Goal: Task Accomplishment & Management: Use online tool/utility

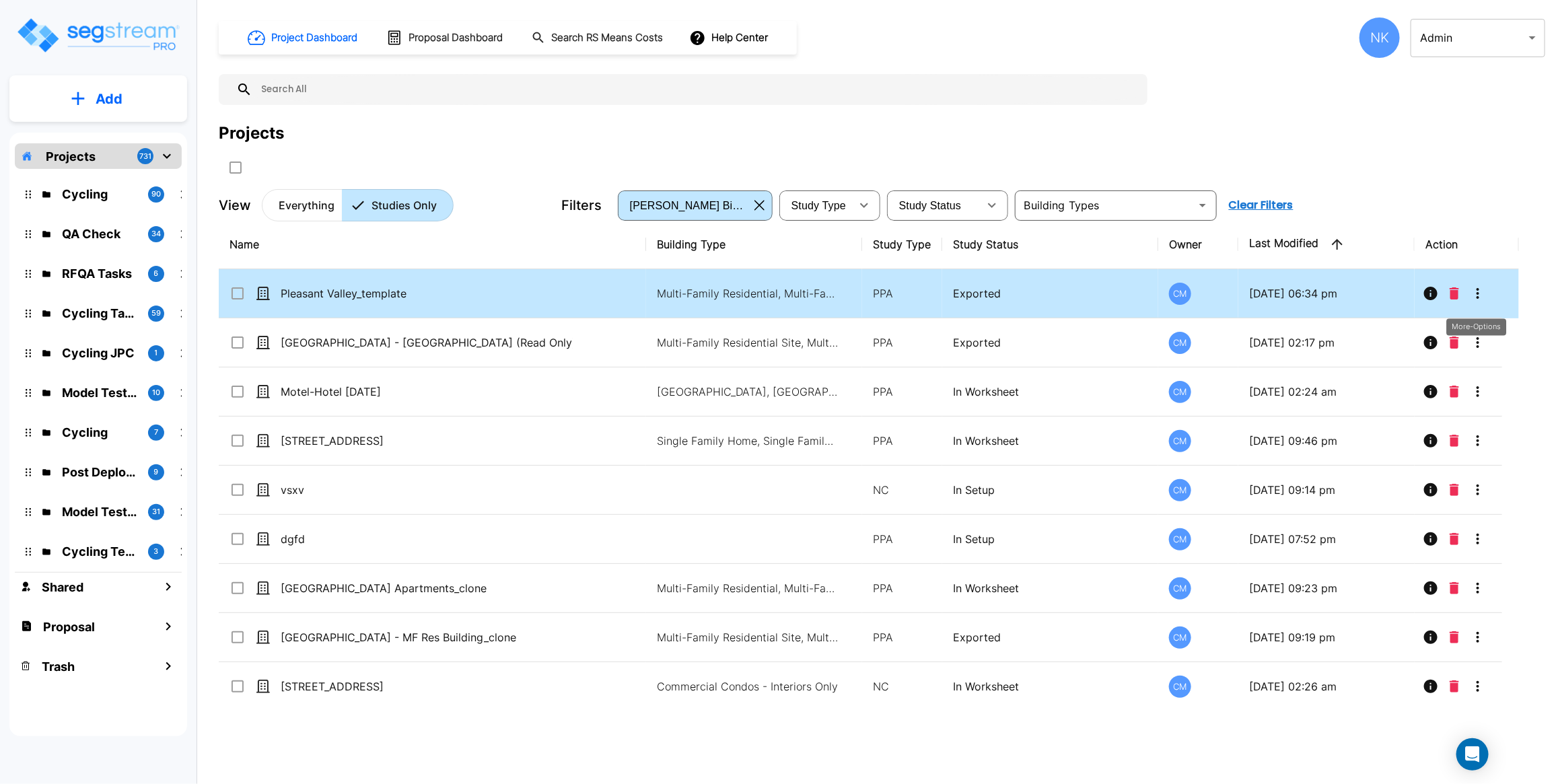
click at [1474, 294] on icon "More-Options" at bounding box center [1478, 293] width 16 height 16
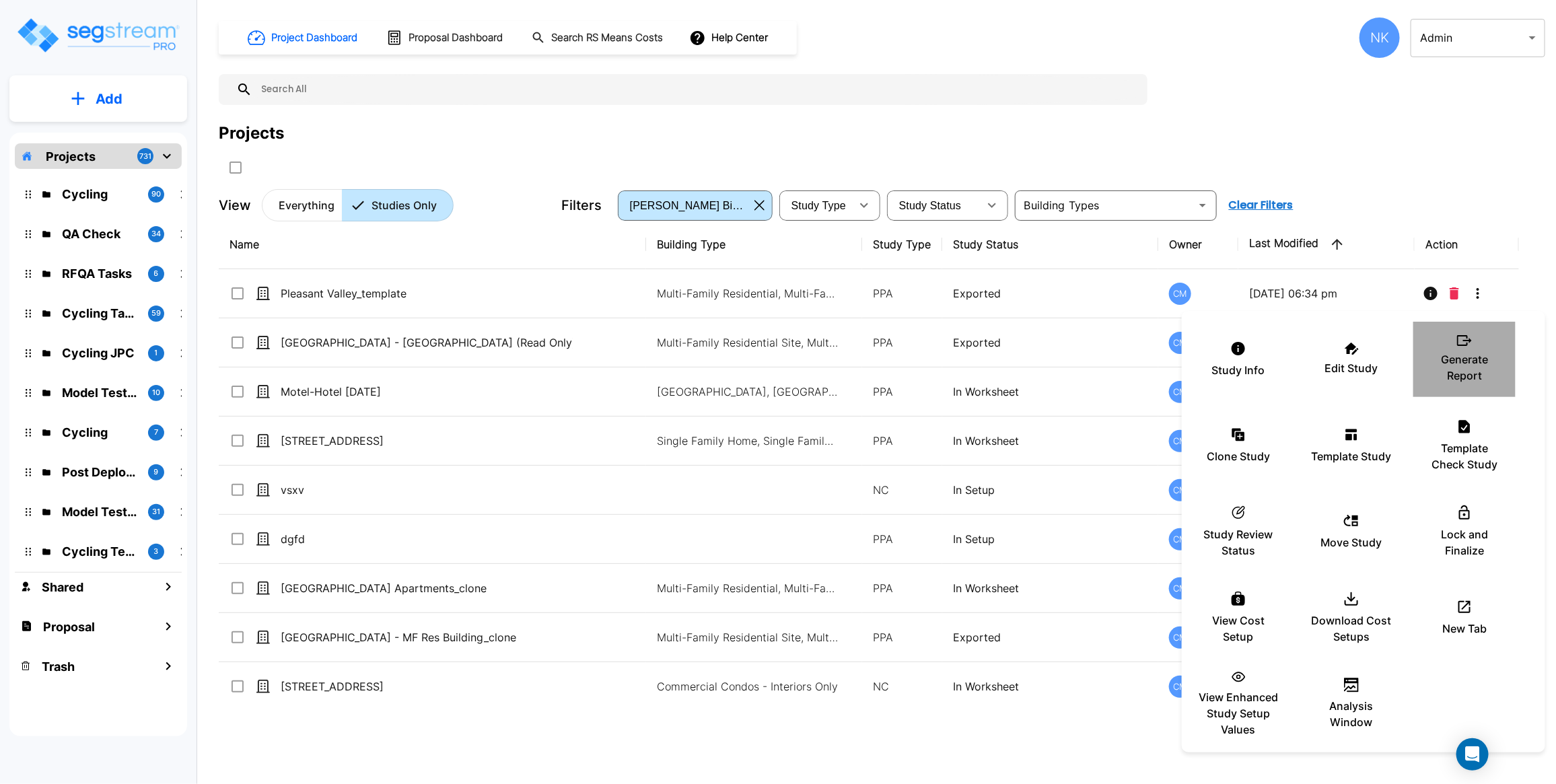
click at [1485, 349] on div "Generate Report" at bounding box center [1464, 358] width 81 height 67
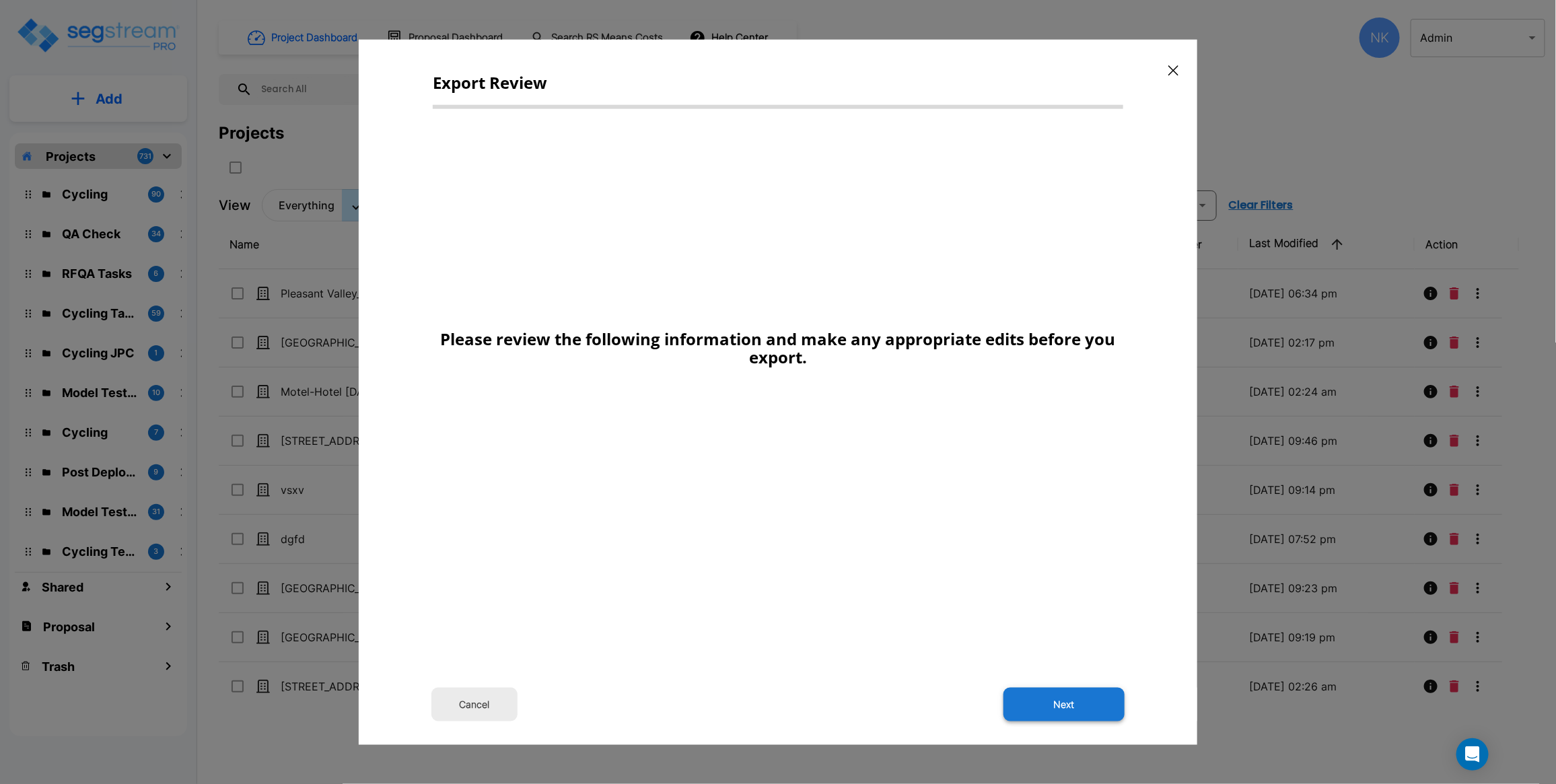
click at [1044, 714] on button "Next" at bounding box center [1064, 704] width 121 height 34
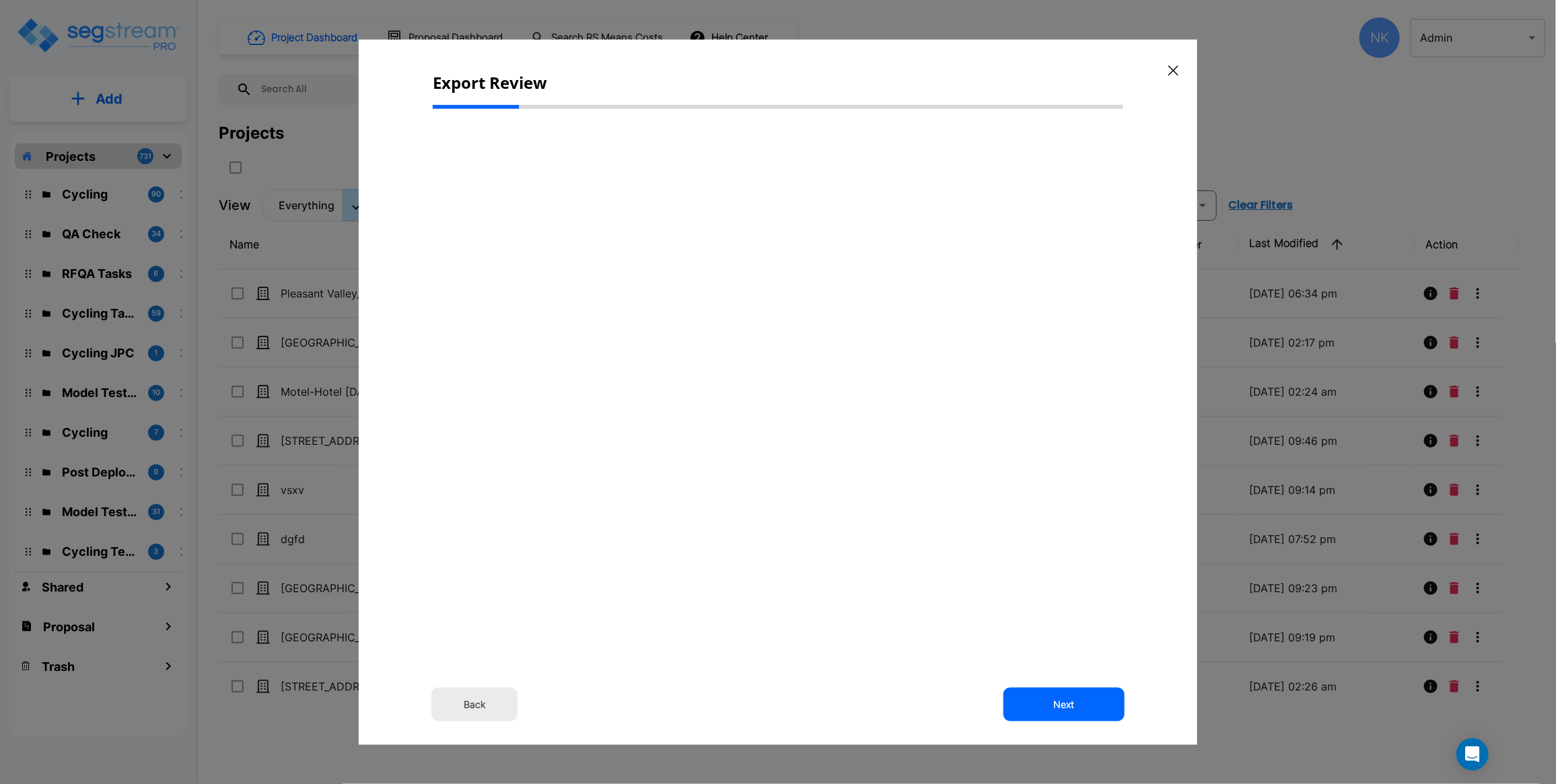
select select "2024"
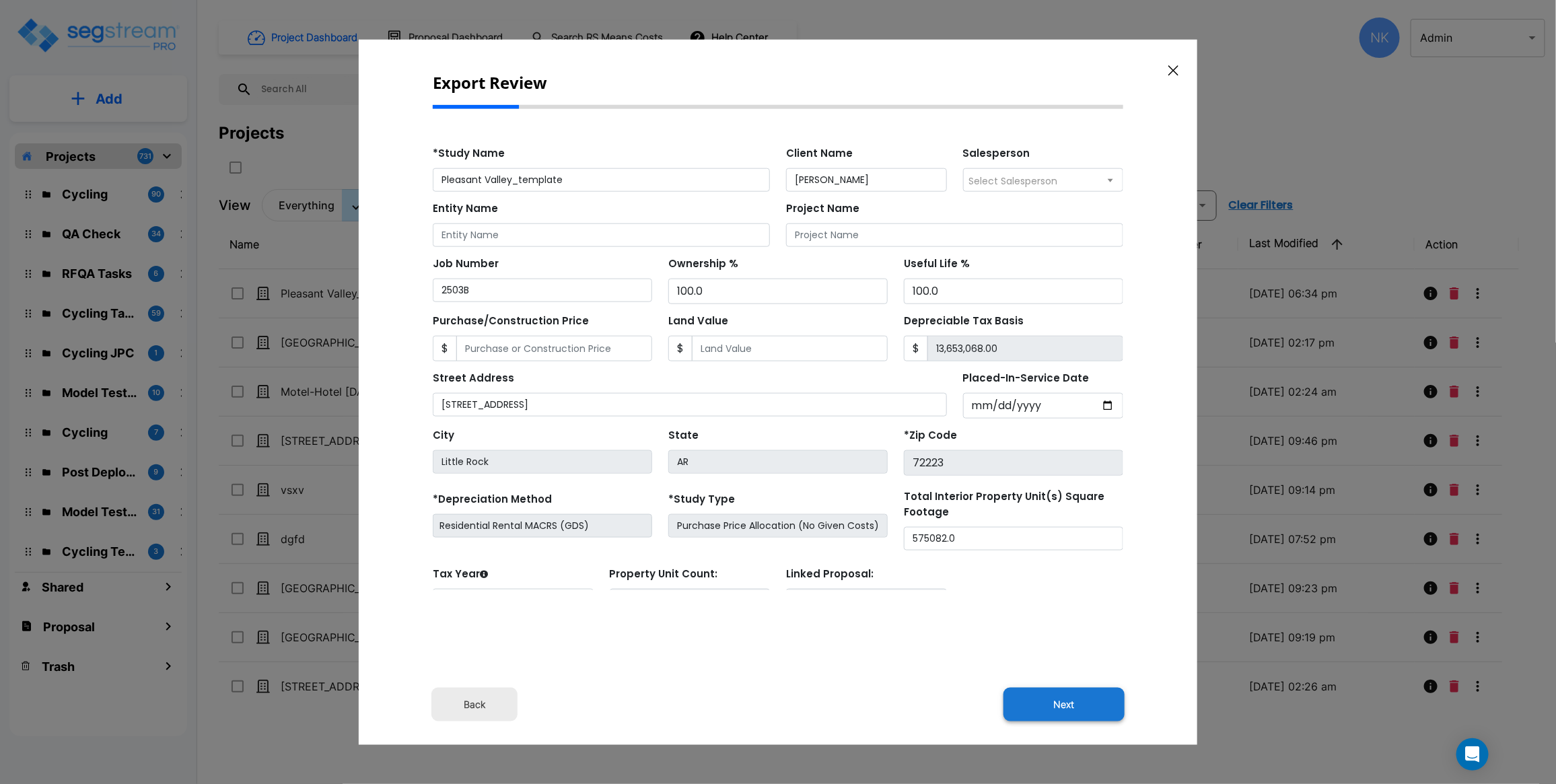
drag, startPoint x: 1099, startPoint y: 683, endPoint x: 1097, endPoint y: 697, distance: 14.1
click at [1098, 693] on div "Back Next" at bounding box center [778, 511] width 690 height 784
click at [1096, 697] on button "Next" at bounding box center [1064, 704] width 121 height 34
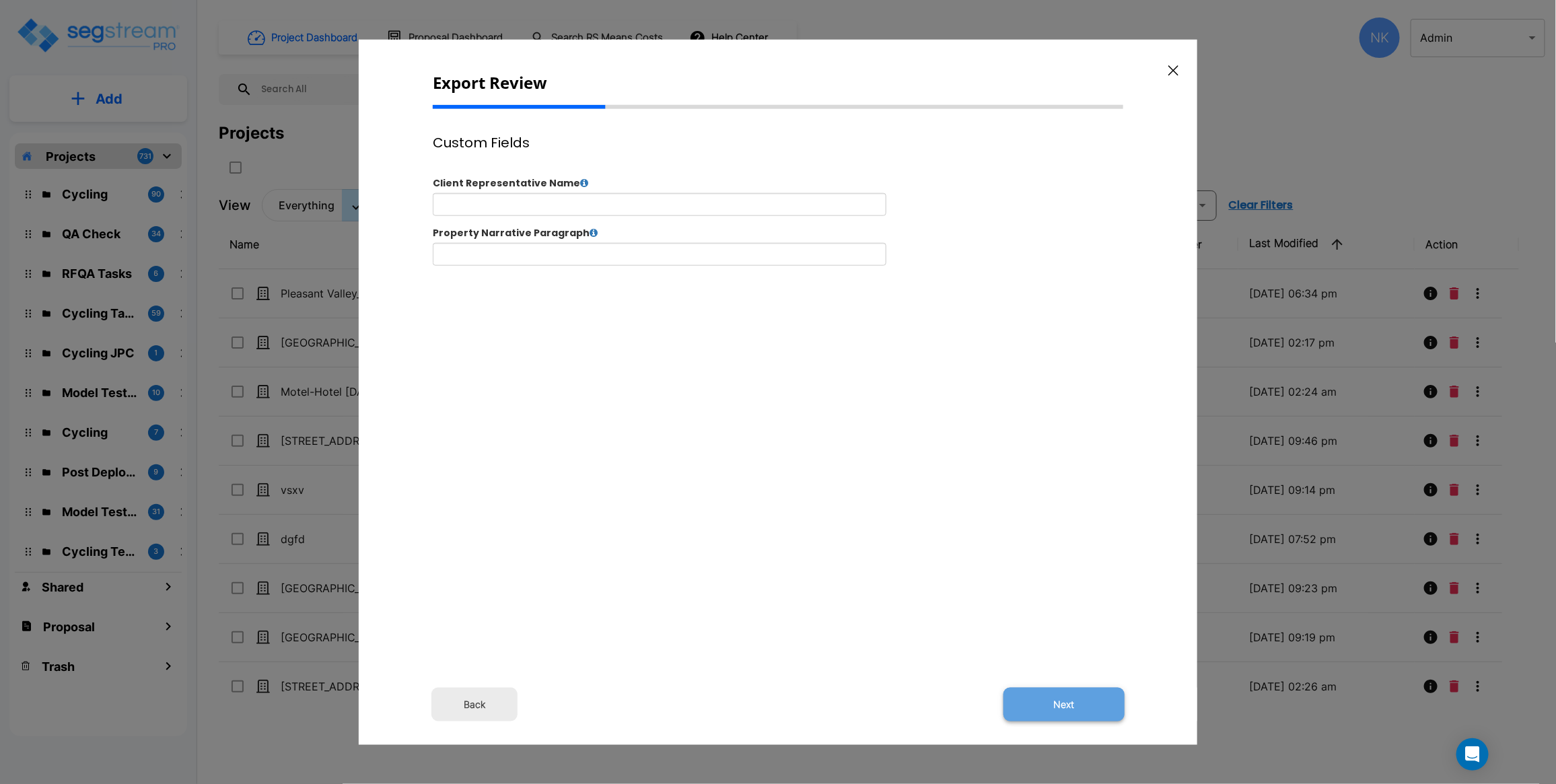
click at [1060, 708] on button "Next" at bounding box center [1064, 704] width 121 height 34
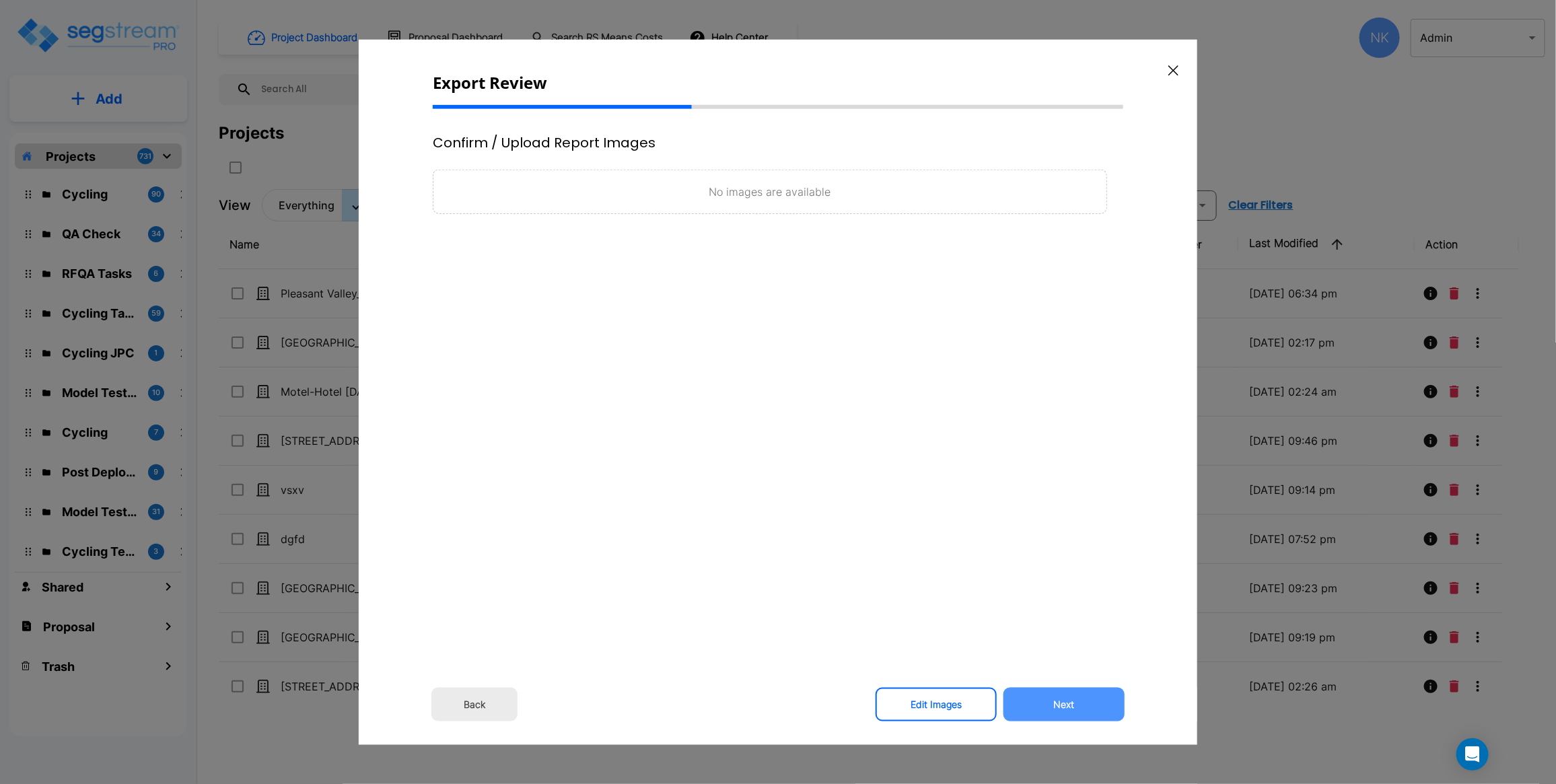
click at [1033, 700] on button "Next" at bounding box center [1064, 704] width 121 height 34
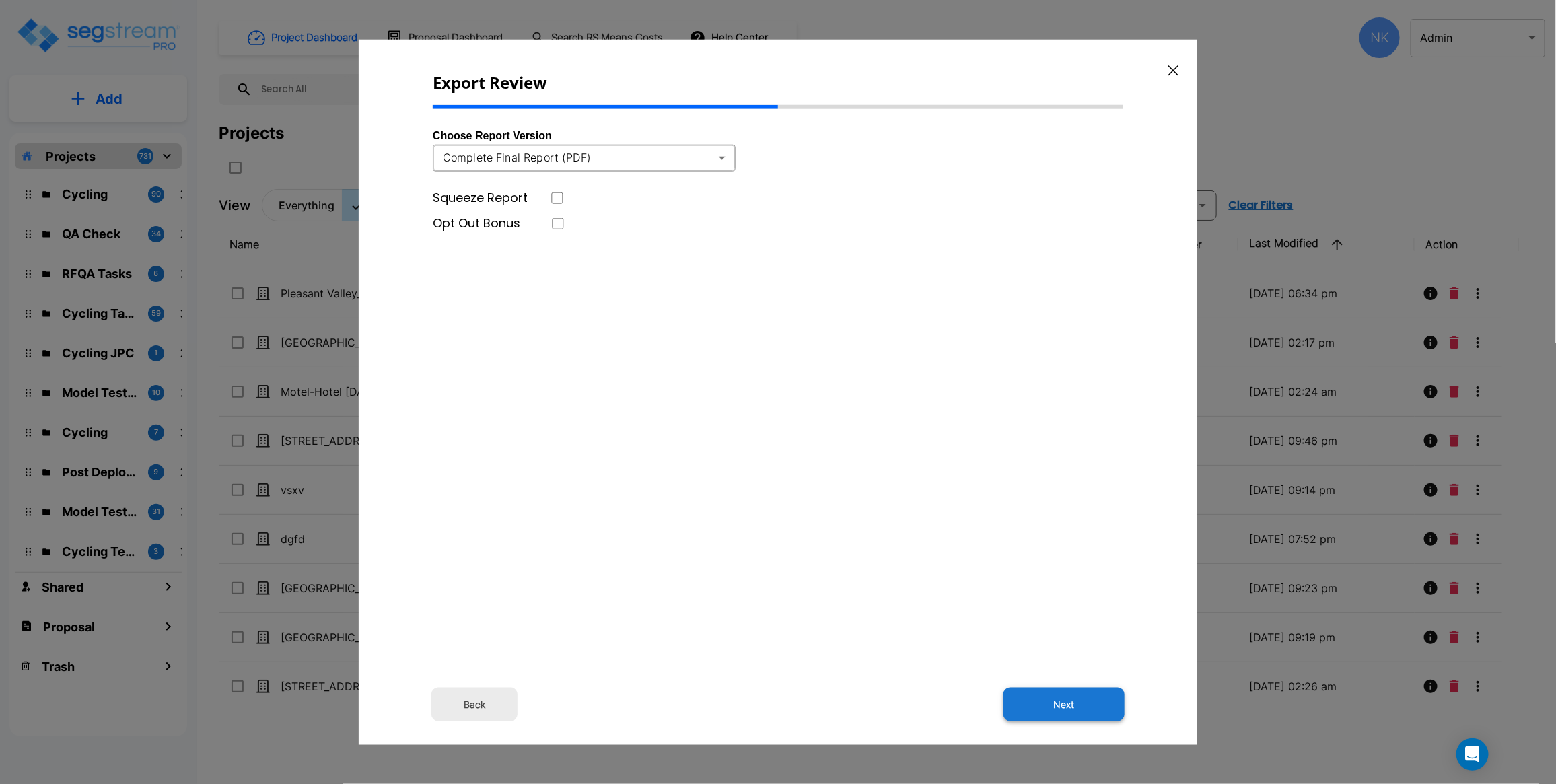
click at [1050, 698] on button "Next" at bounding box center [1064, 704] width 121 height 34
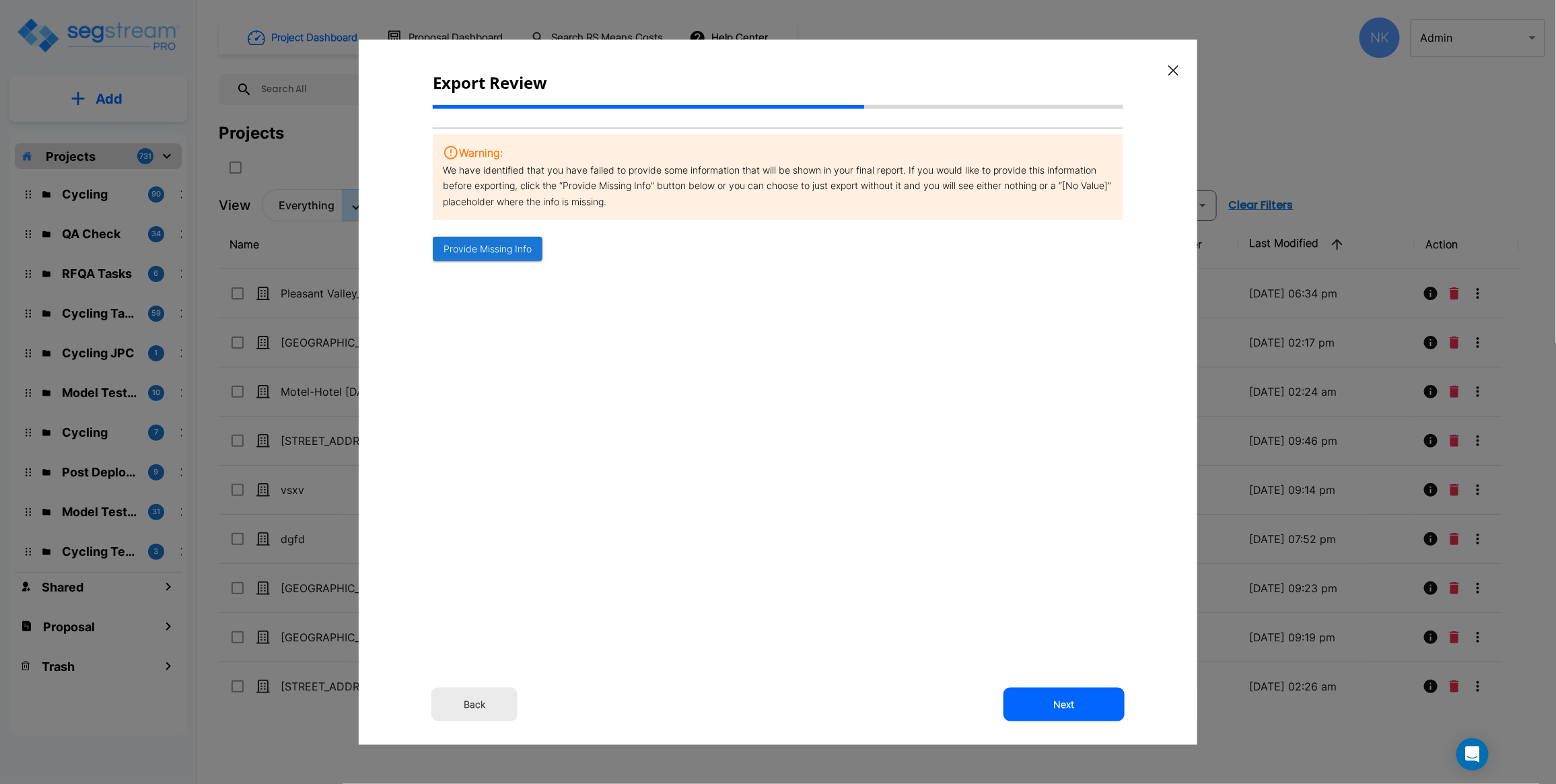
click at [1064, 721] on div "Export Review Warning: We have identified that you have failed to provide some …" at bounding box center [778, 392] width 839 height 706
click at [1065, 703] on button "Next" at bounding box center [1064, 704] width 121 height 34
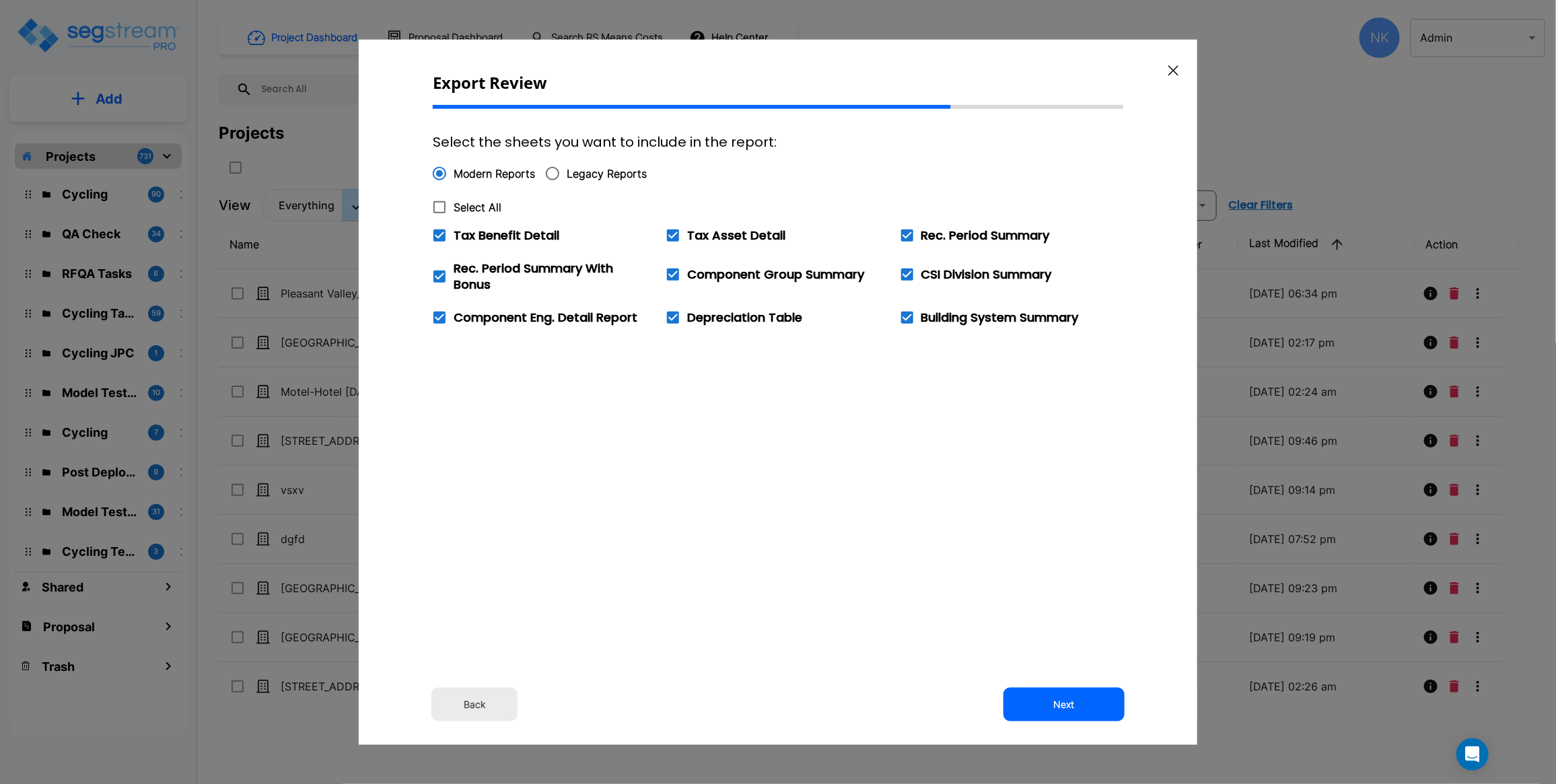
checkbox input "true"
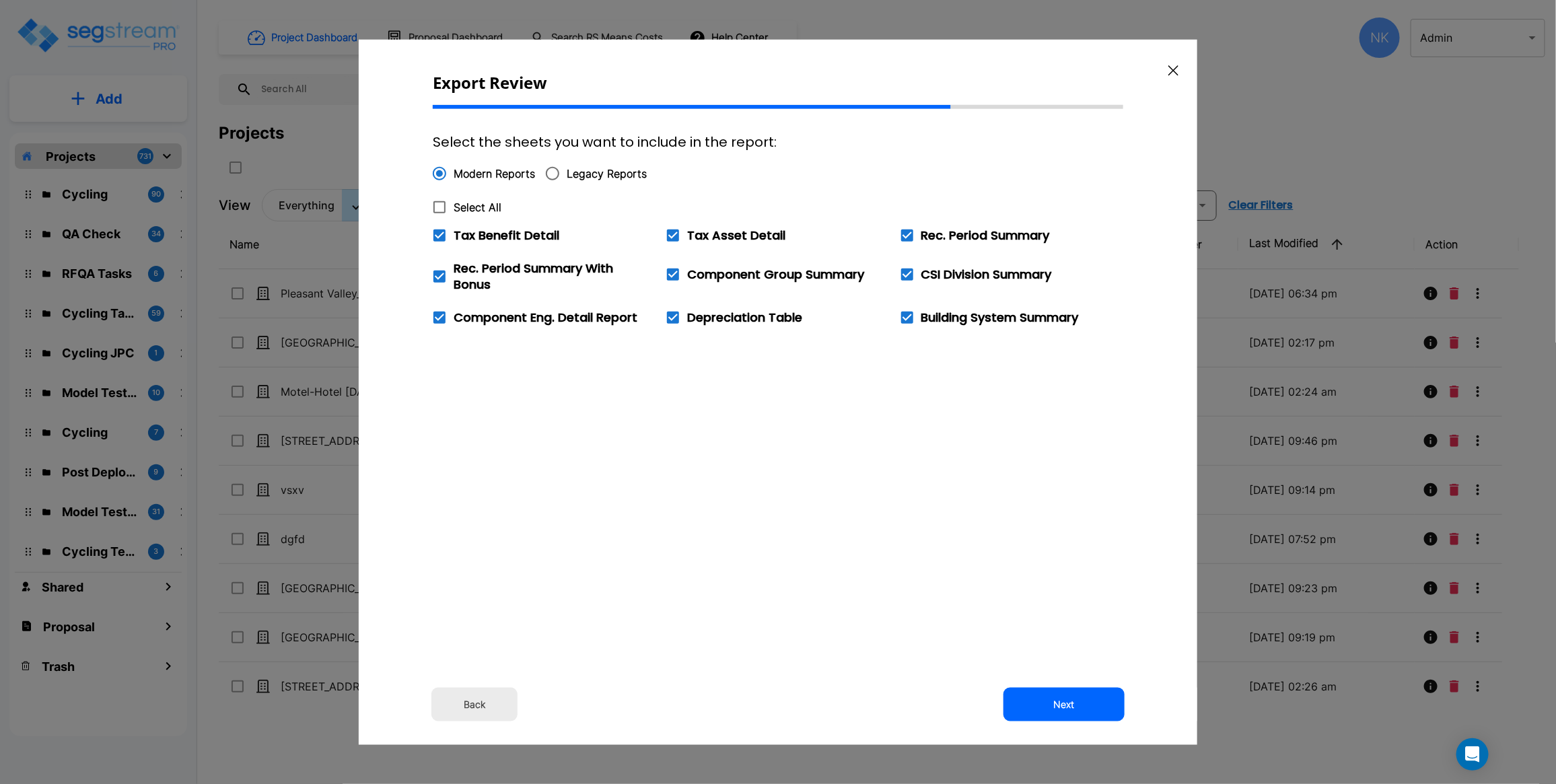
checkbox input "true"
drag, startPoint x: 1035, startPoint y: 700, endPoint x: 18, endPoint y: 384, distance: 1065.0
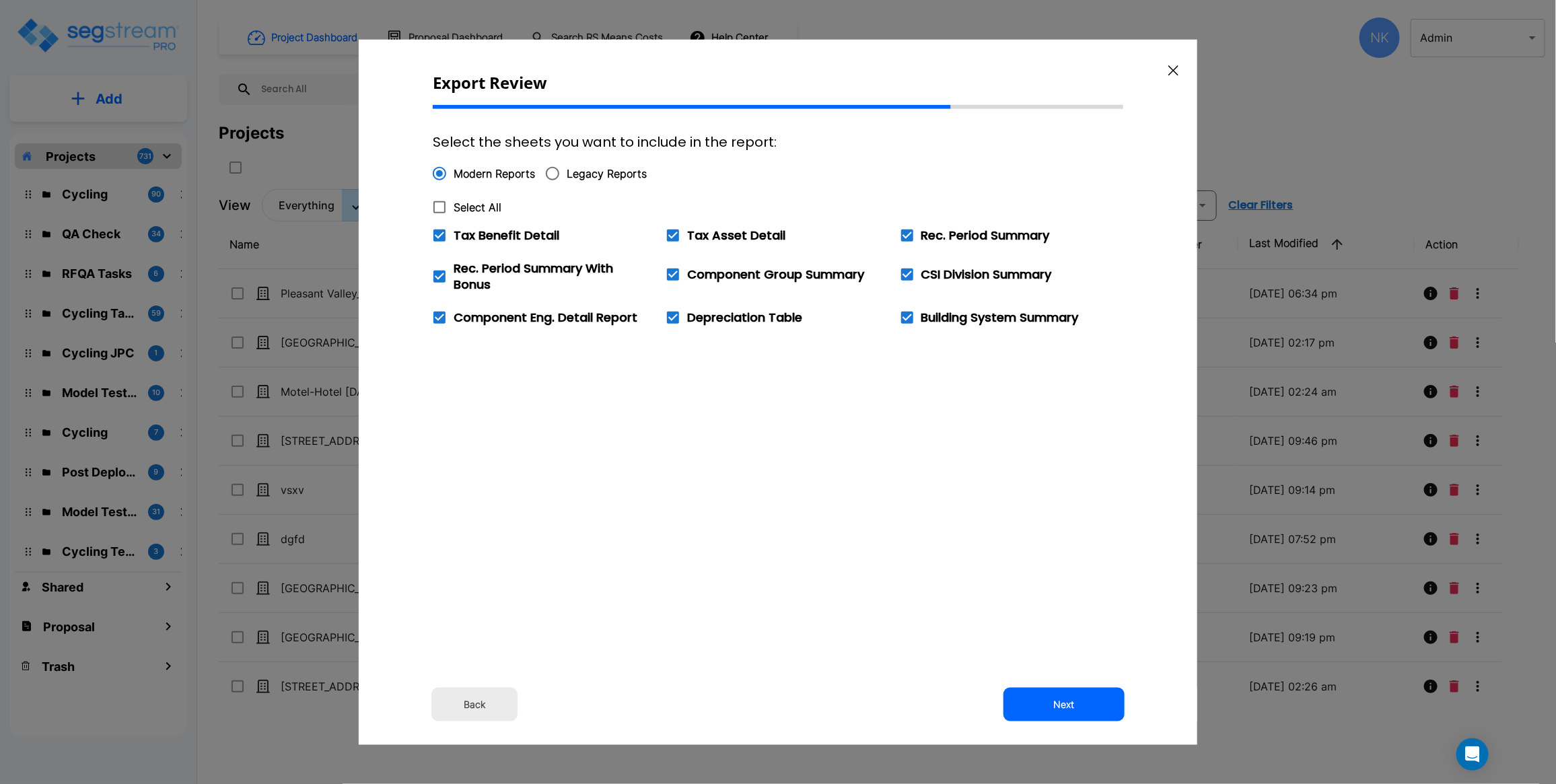
click at [1037, 700] on button "Next" at bounding box center [1064, 704] width 121 height 34
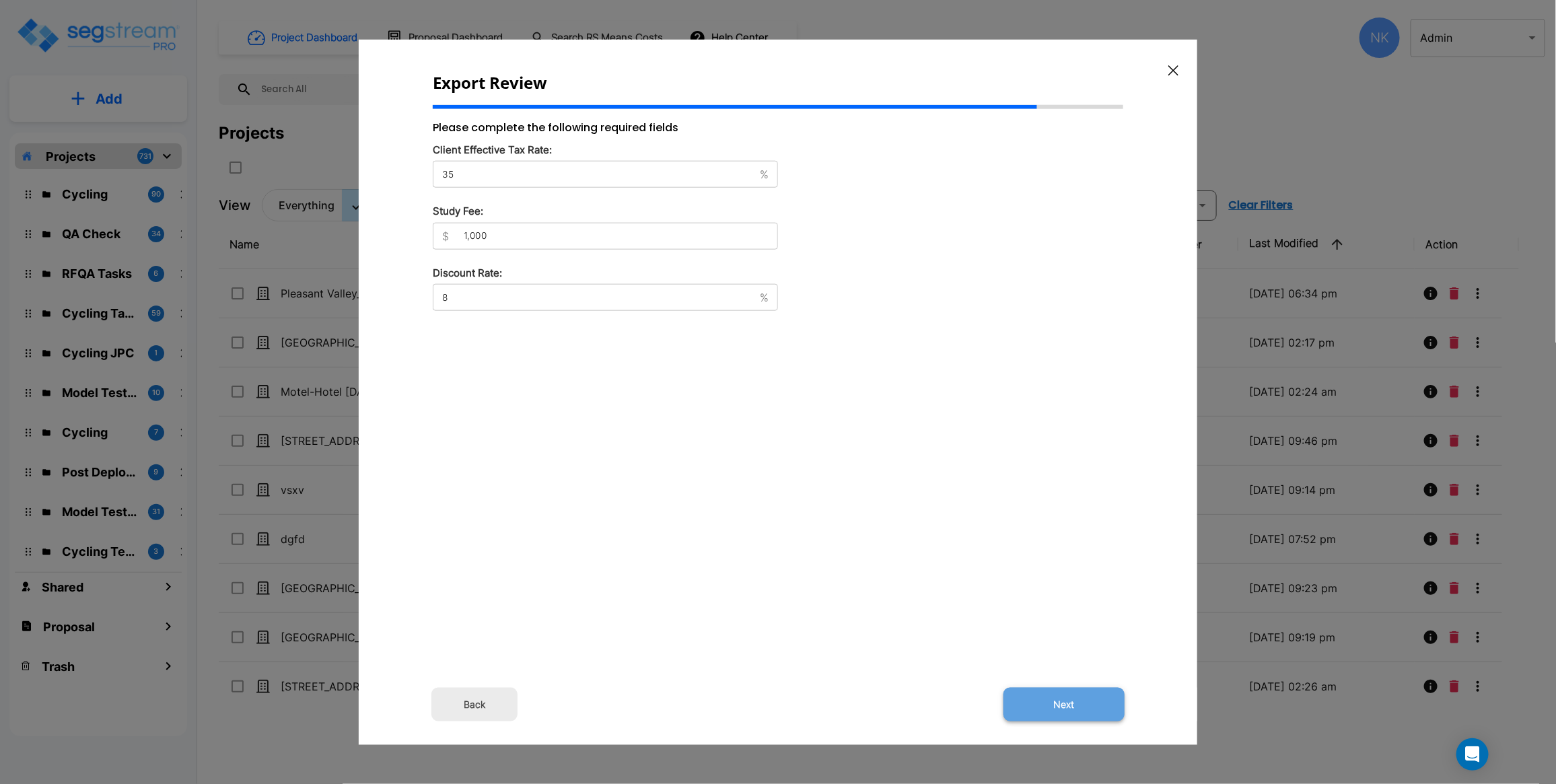
click at [1097, 693] on button "Next" at bounding box center [1064, 704] width 121 height 34
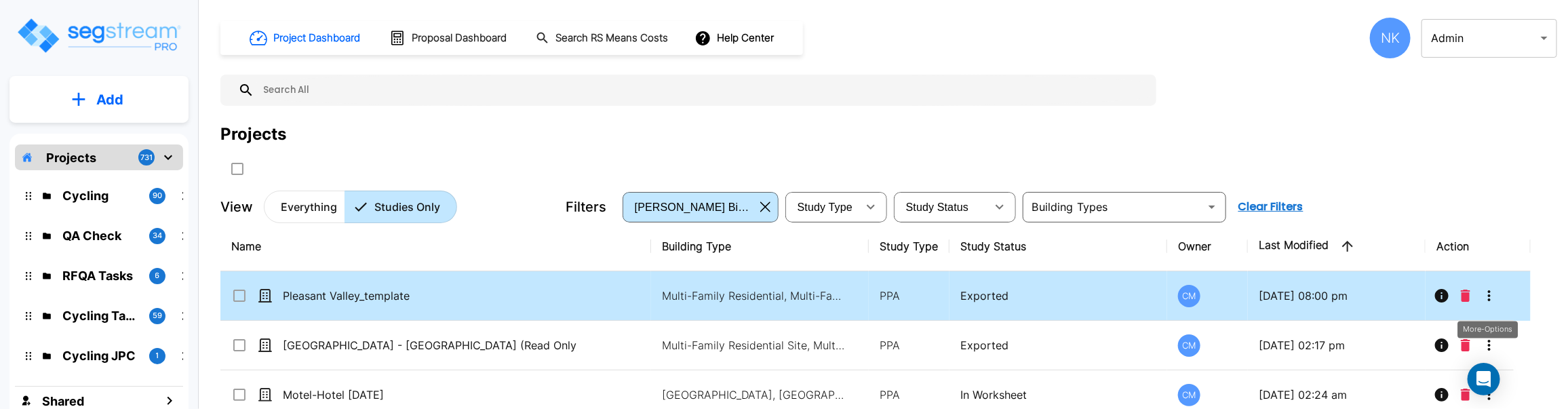
click at [1489, 295] on icon "More-Options" at bounding box center [1490, 295] width 3 height 11
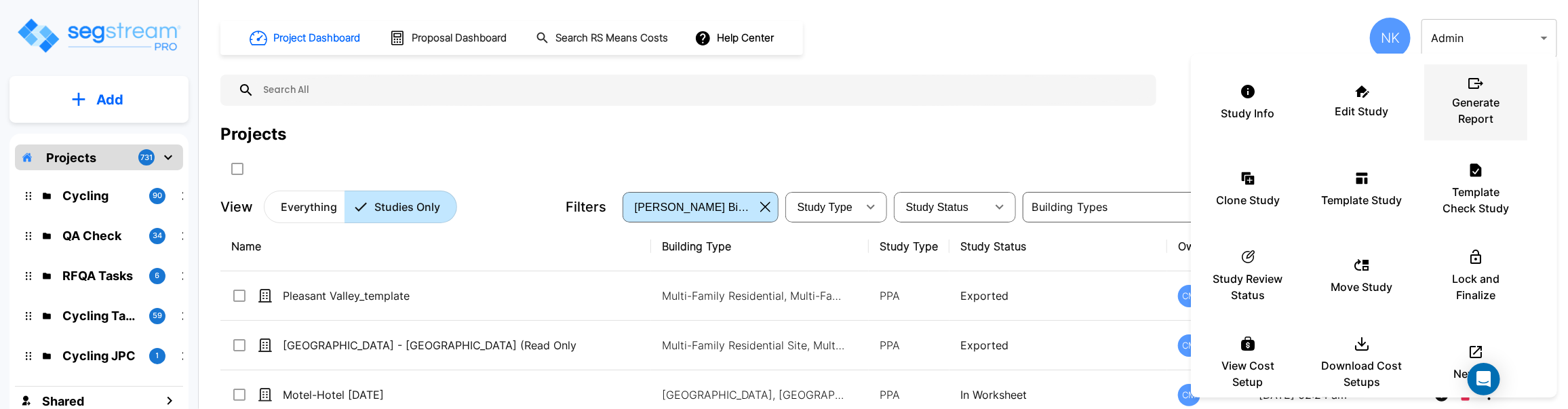
click at [1490, 94] on p "Generate Report" at bounding box center [1475, 110] width 81 height 33
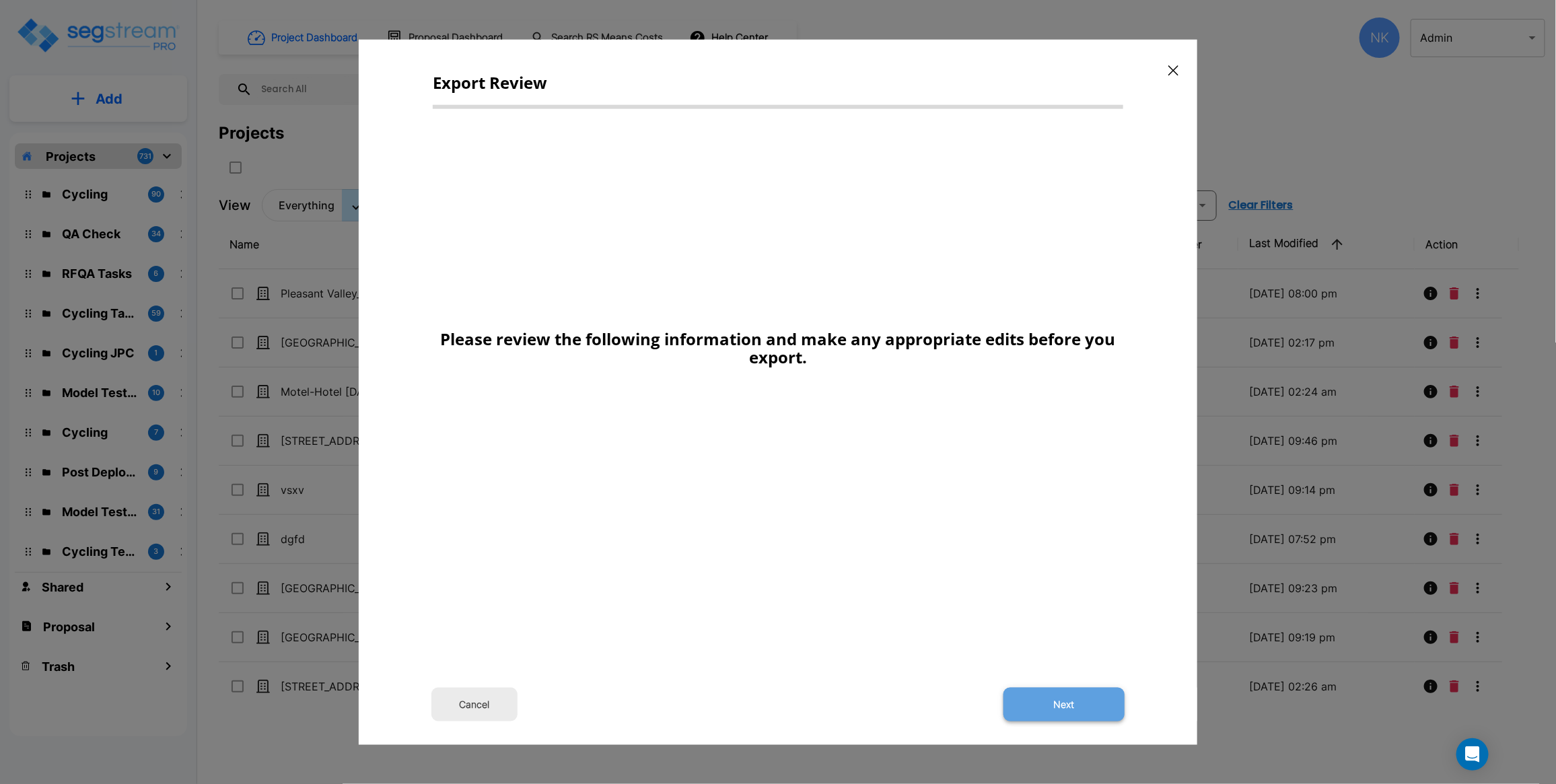
click at [1033, 405] on button "Next" at bounding box center [1064, 704] width 121 height 34
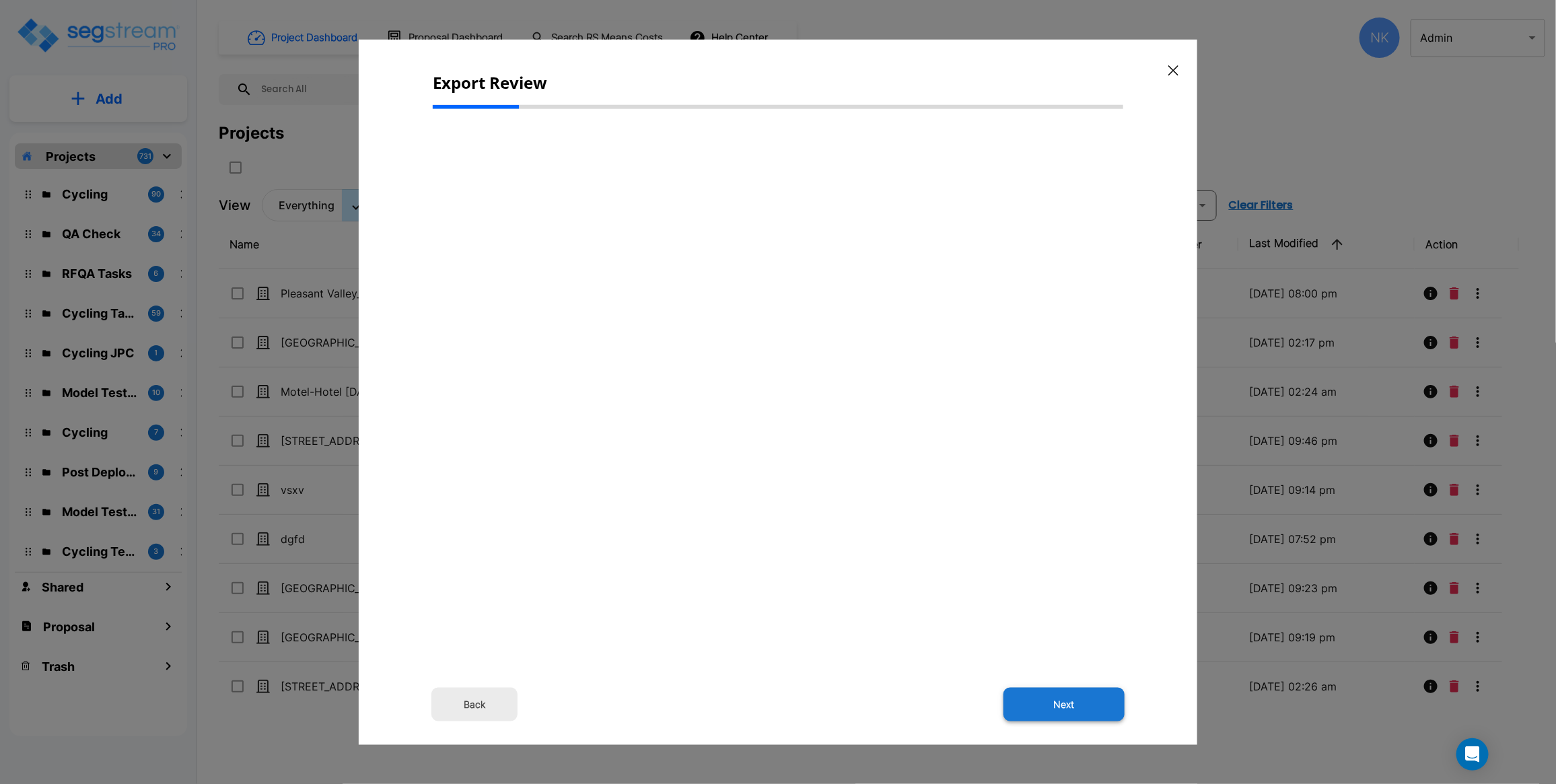
click at [1054, 405] on button "Next" at bounding box center [1064, 704] width 121 height 34
select select "2024"
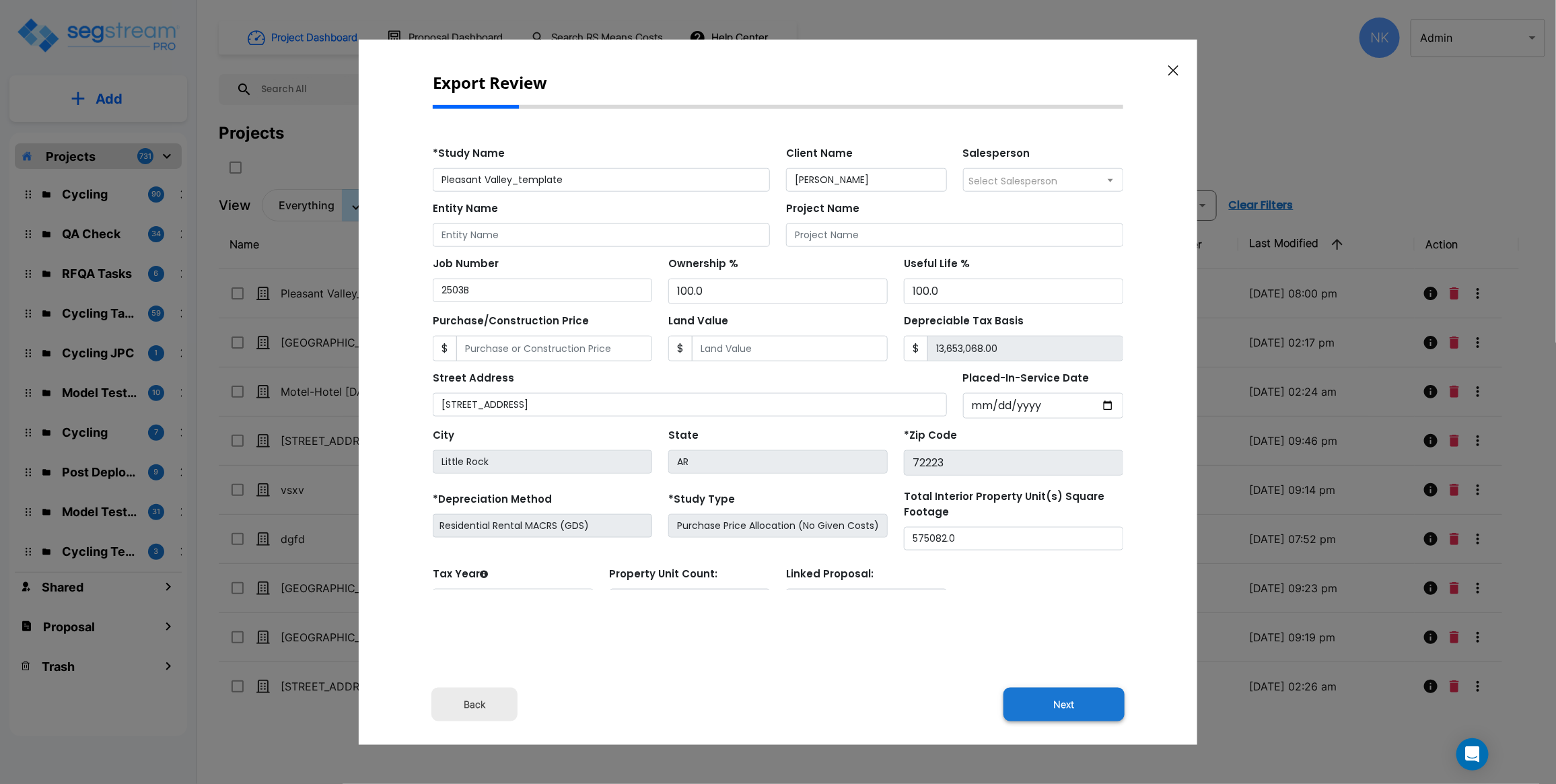
click at [1070, 405] on button "Next" at bounding box center [1064, 704] width 121 height 34
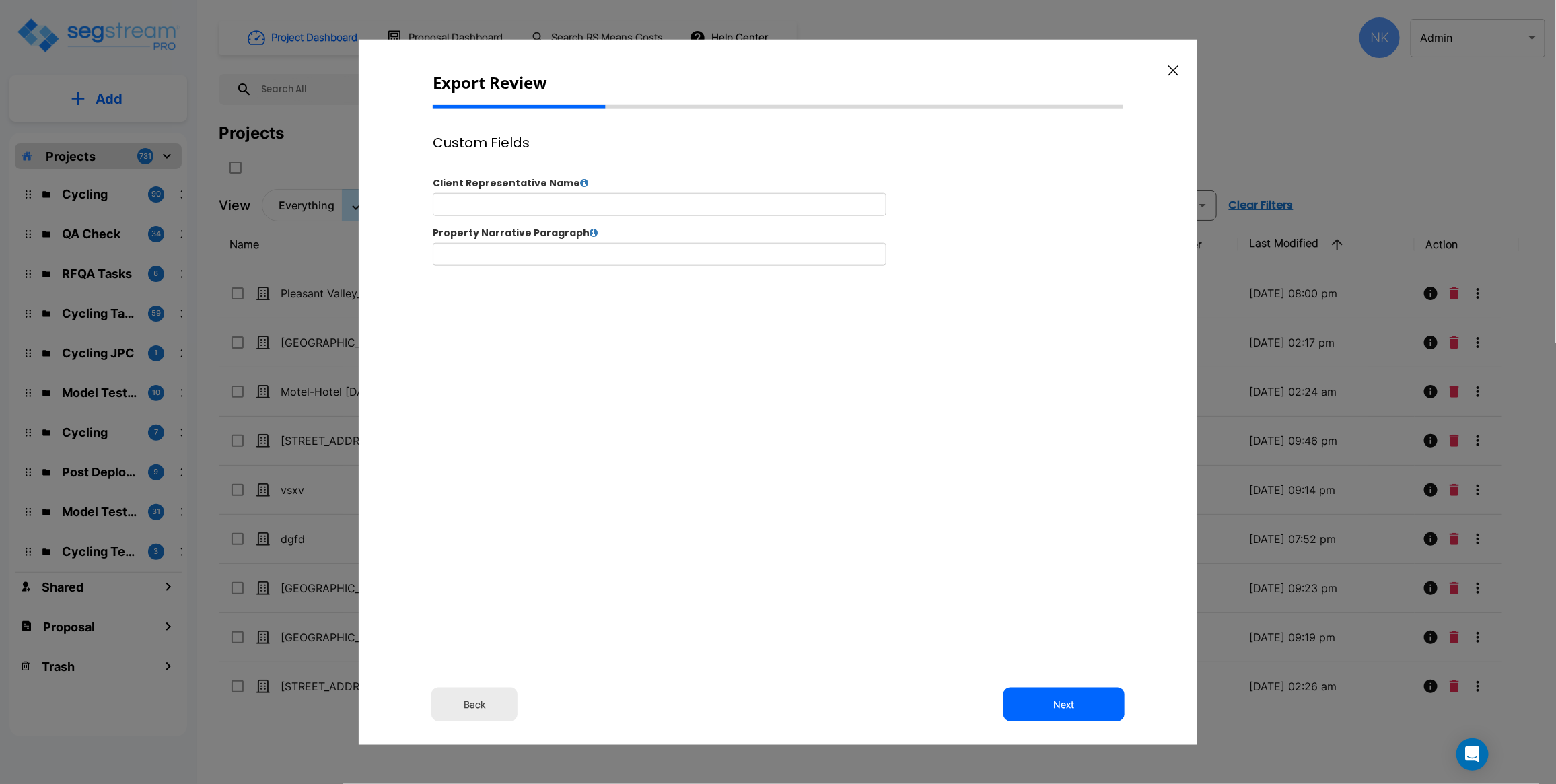
click at [1042, 405] on button "Next" at bounding box center [1064, 704] width 121 height 34
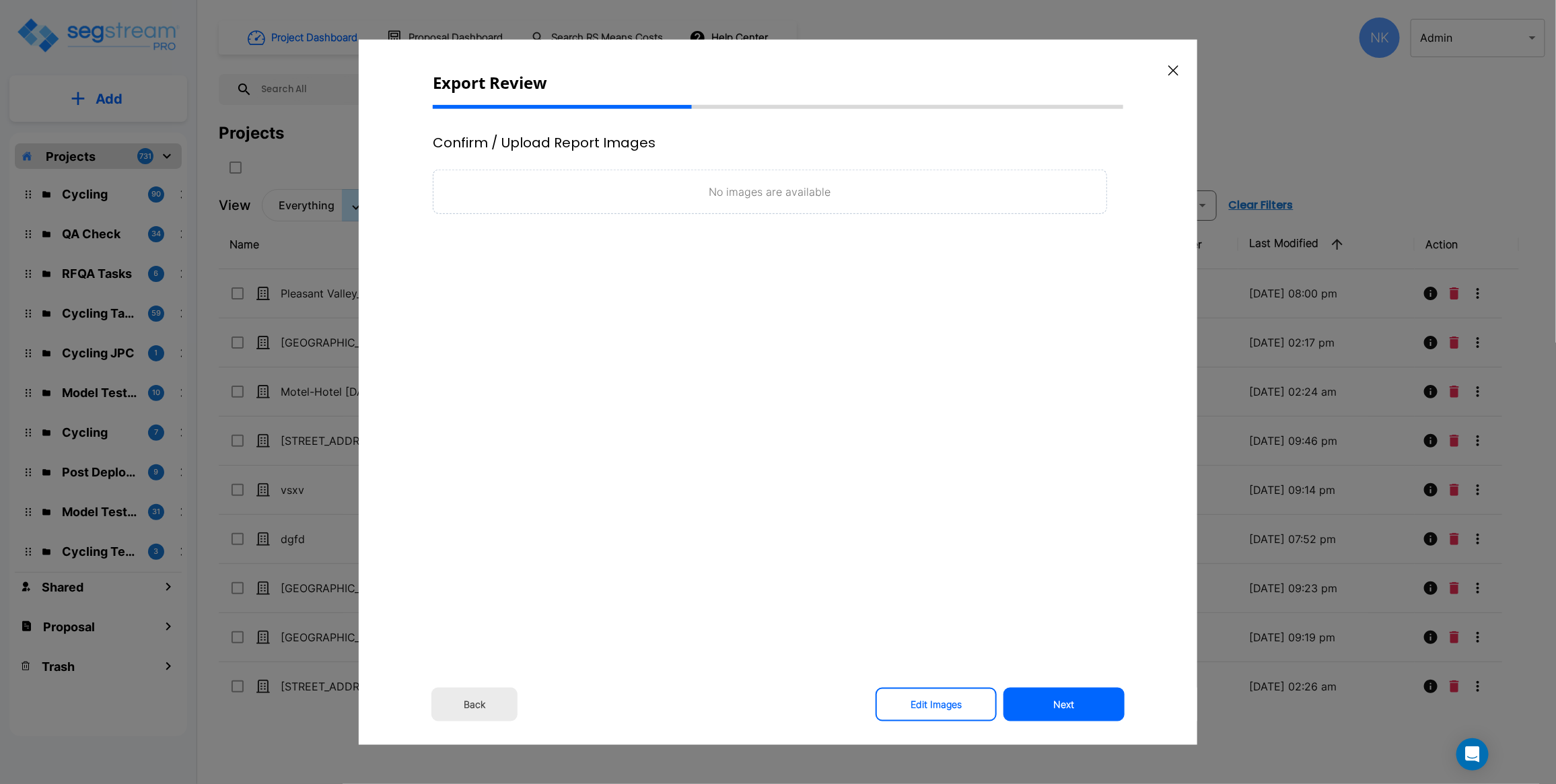
click at [1037, 405] on div "Export Review Confirm / Upload Report Images No images are available Back Edit …" at bounding box center [778, 392] width 839 height 706
click at [1042, 405] on button "Next" at bounding box center [1064, 704] width 121 height 34
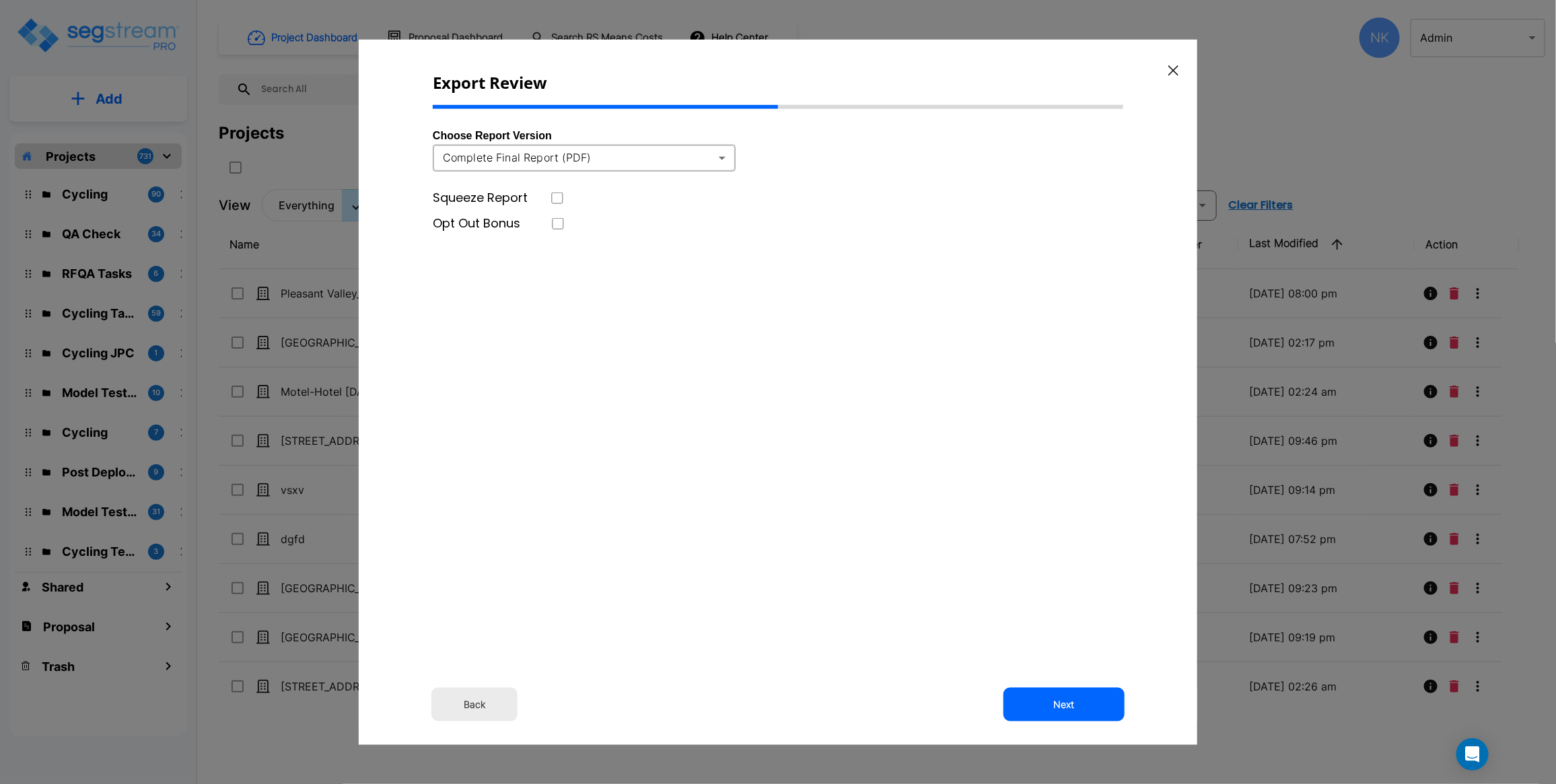
click at [677, 154] on body "× Your report is being generated. Be patient! × We're working on your Modificat…" at bounding box center [778, 392] width 1556 height 784
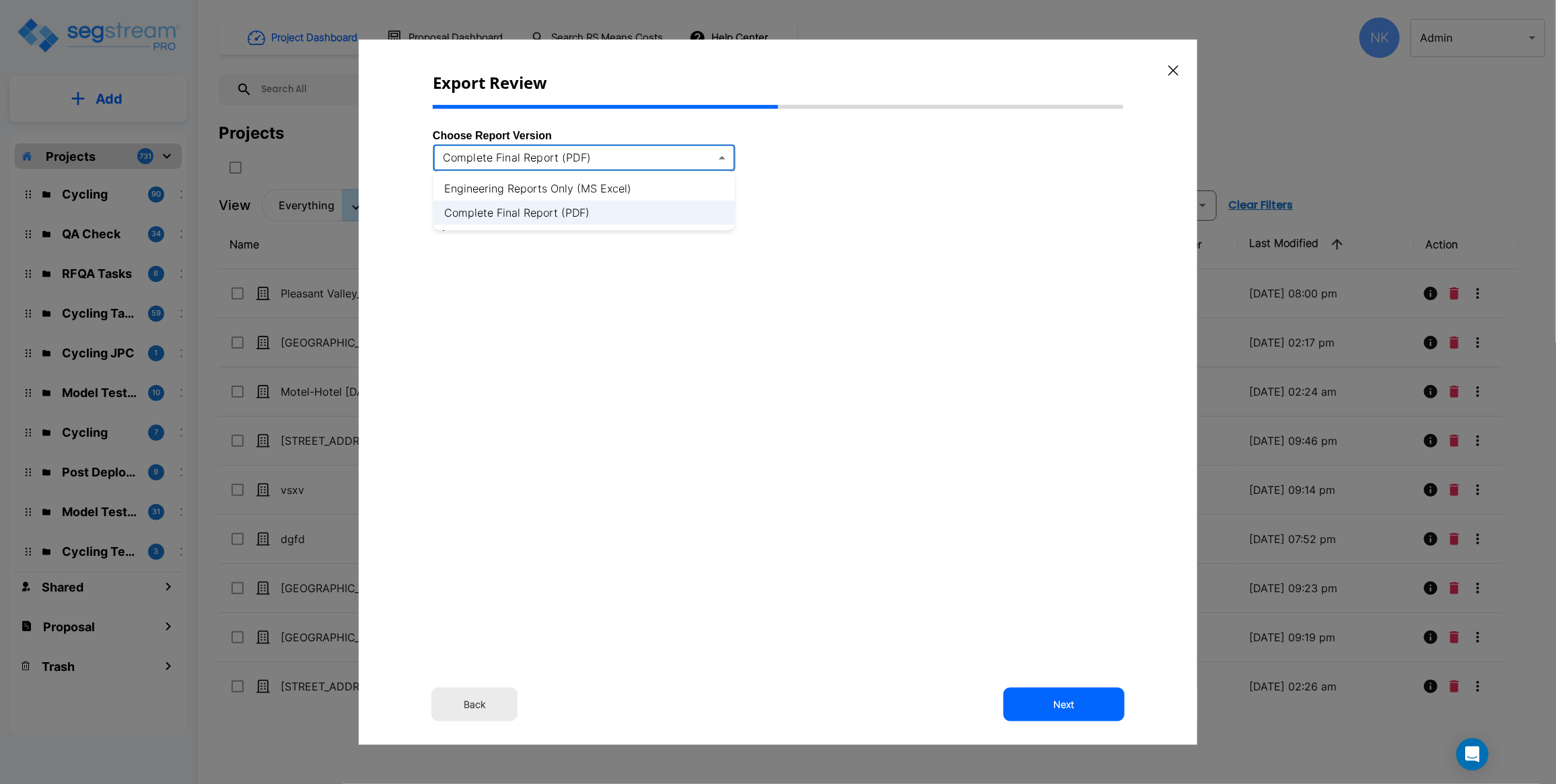
click at [624, 176] on li "Engineering Reports Only (MS Excel)" at bounding box center [584, 188] width 301 height 24
type input "xlsx"
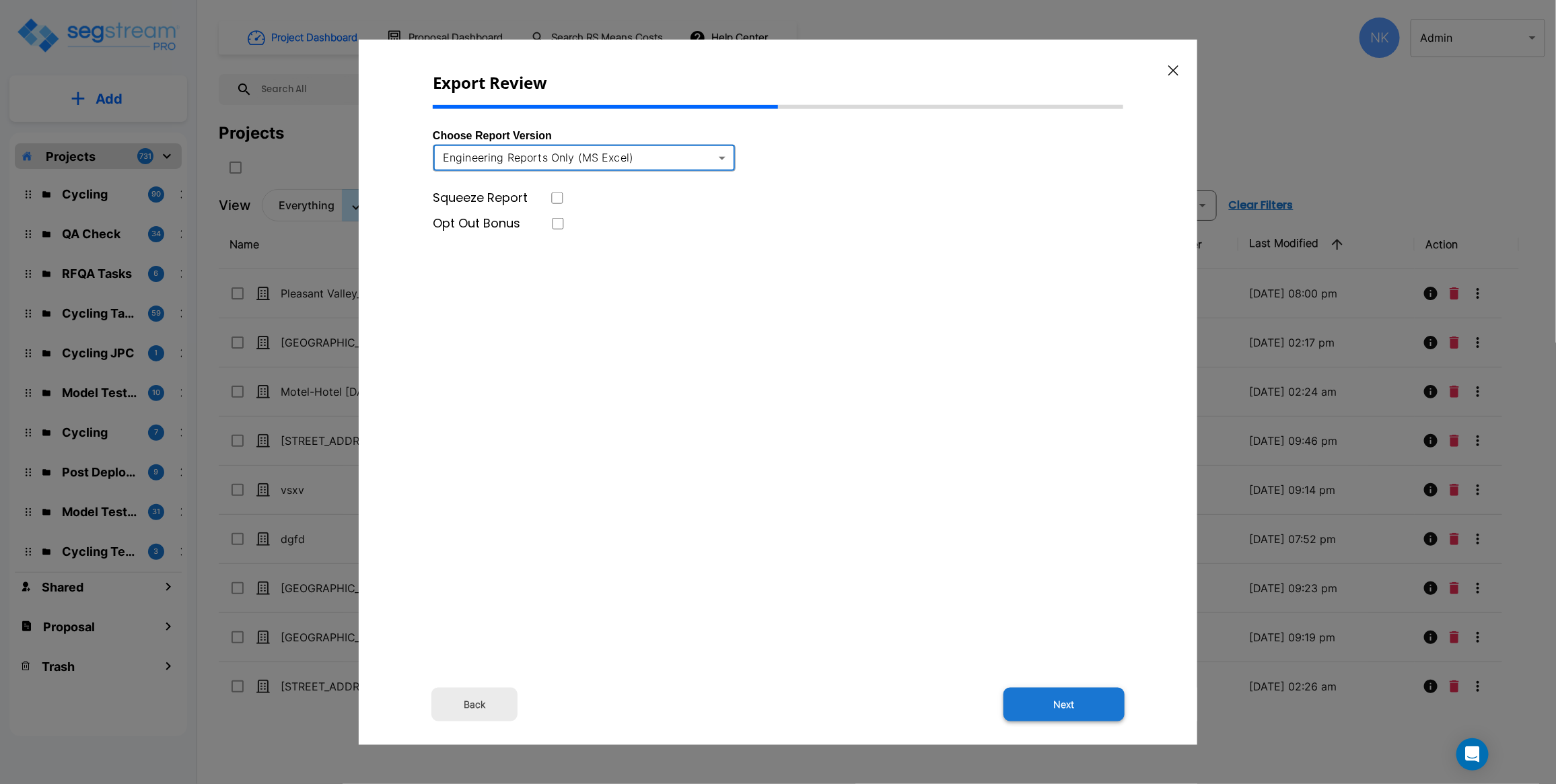
click at [1072, 405] on button "Next" at bounding box center [1064, 704] width 121 height 34
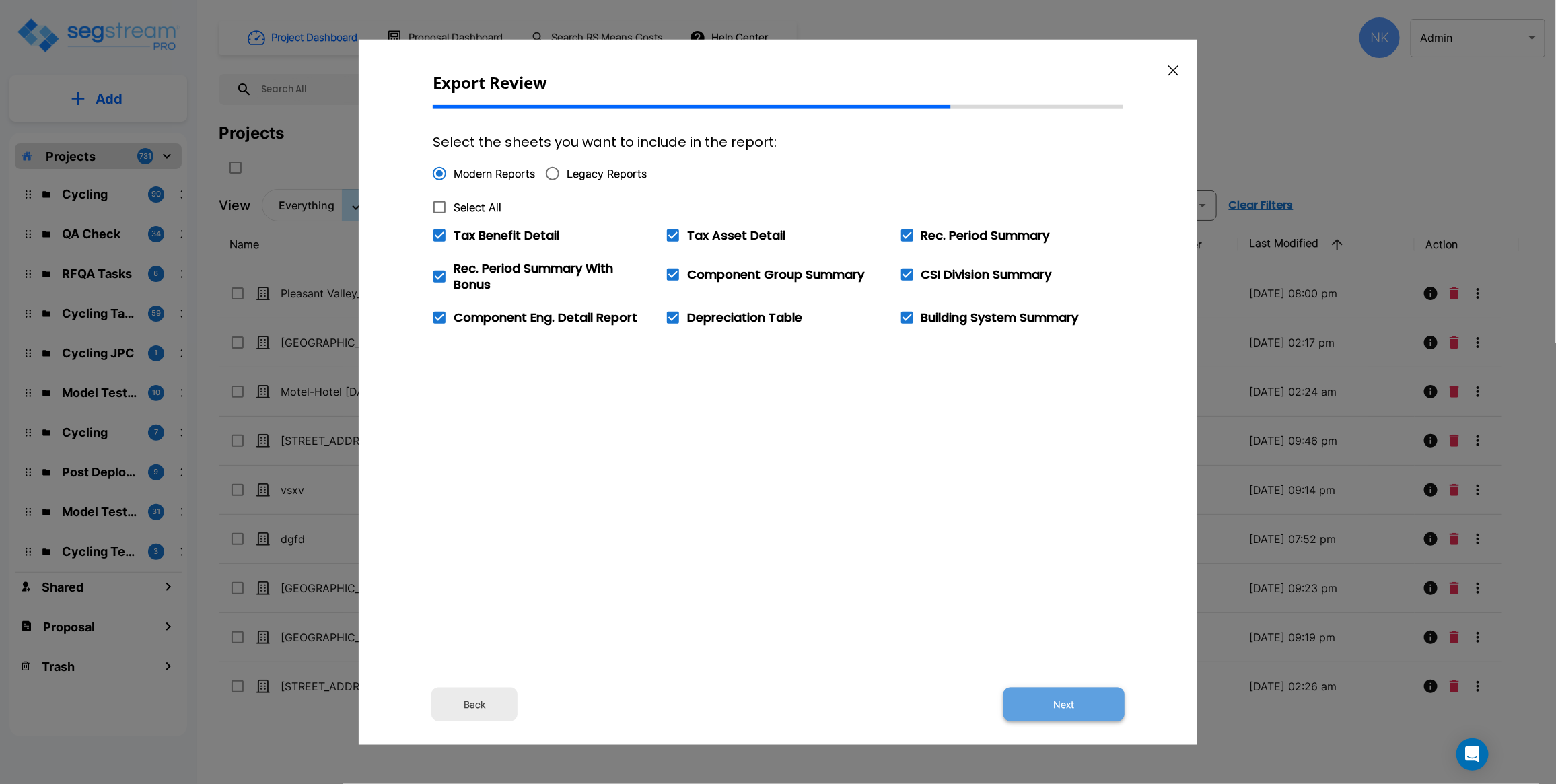
click at [1041, 405] on button "Next" at bounding box center [1064, 704] width 121 height 34
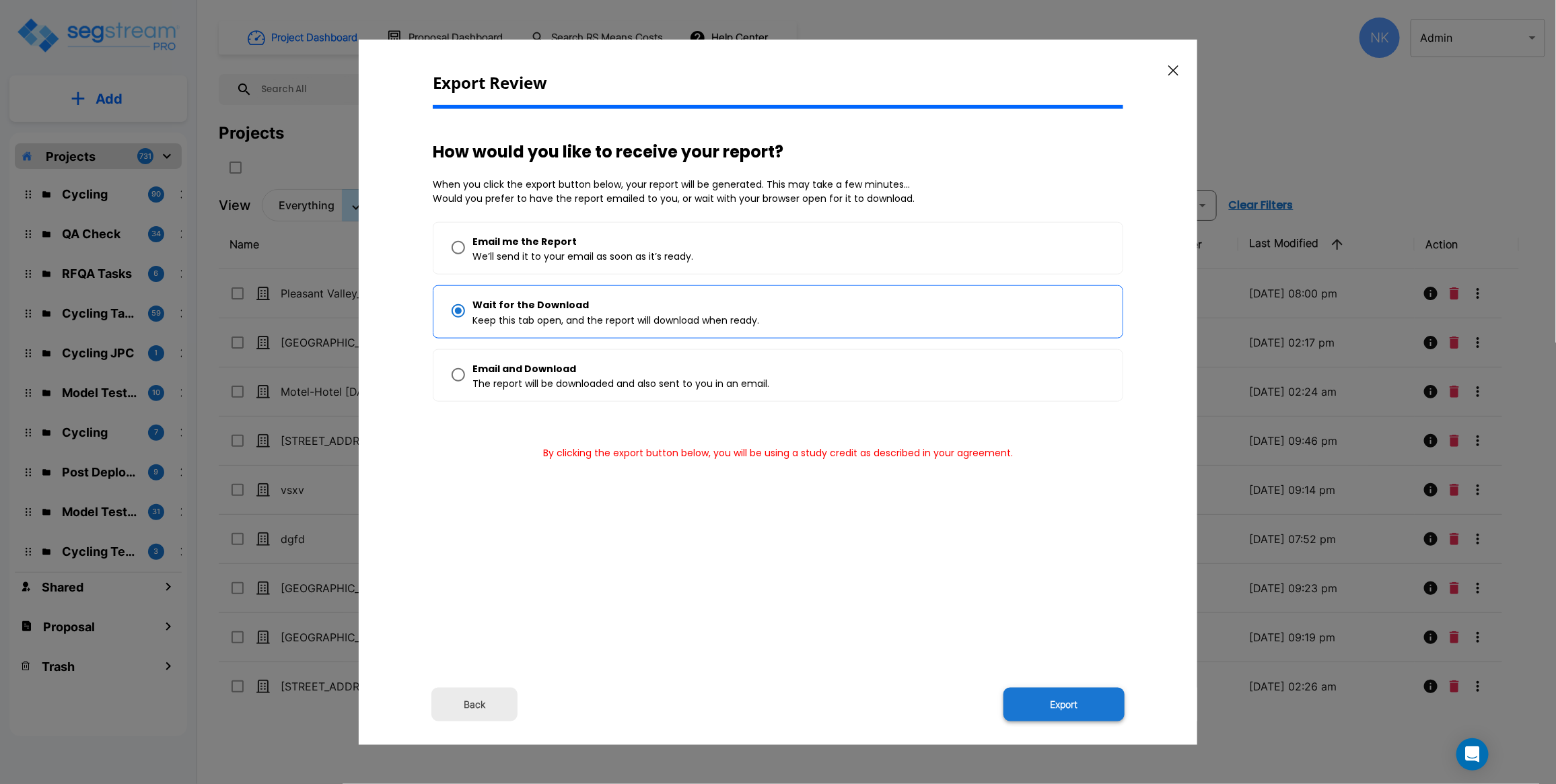
click at [1047, 703] on button "Export" at bounding box center [1064, 704] width 121 height 34
